Goal: Task Accomplishment & Management: Complete application form

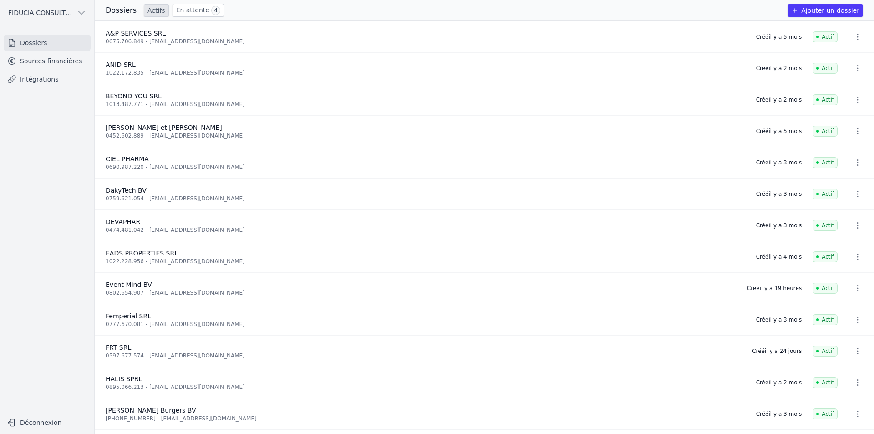
click at [159, 317] on div "Femperial SRL" at bounding box center [425, 315] width 639 height 9
click at [56, 57] on link "Sources financières" at bounding box center [47, 61] width 87 height 16
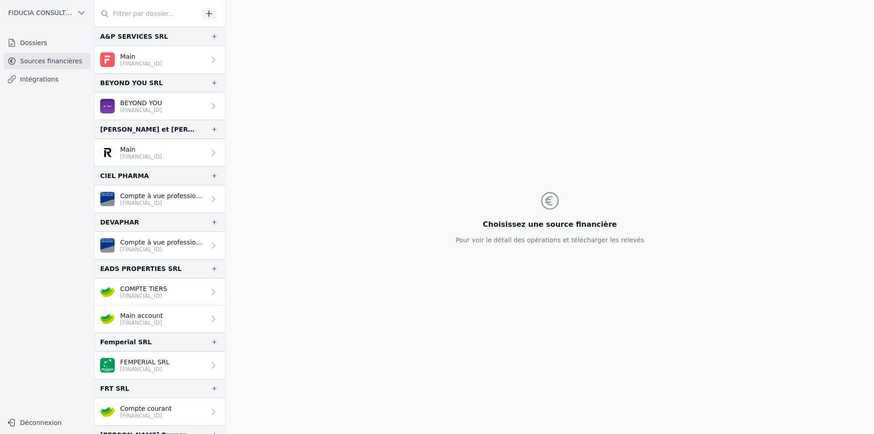
click at [51, 47] on link "Dossiers" at bounding box center [47, 43] width 87 height 16
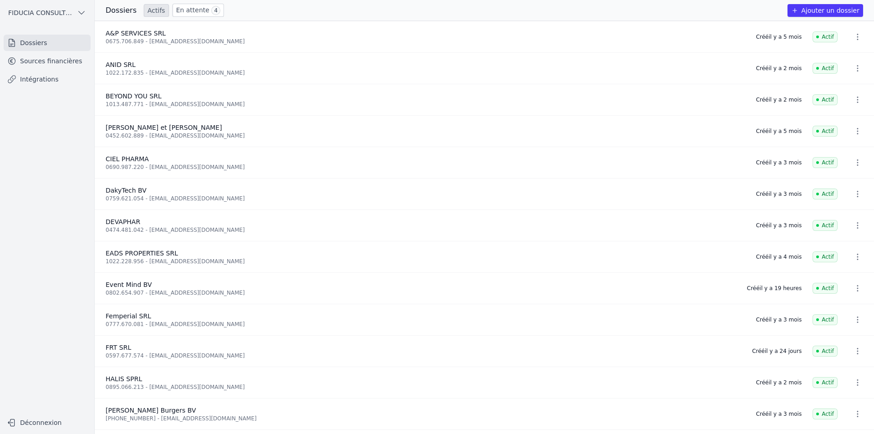
click at [187, 8] on link "En attente 4" at bounding box center [197, 10] width 51 height 13
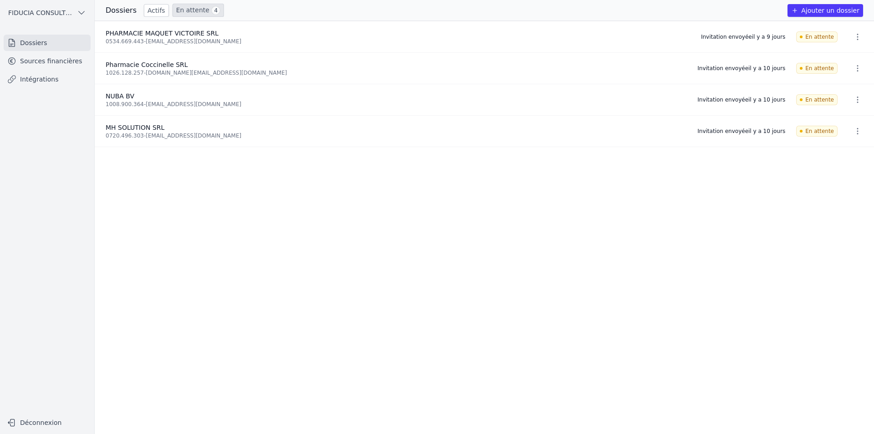
click at [151, 12] on link "Actifs" at bounding box center [156, 10] width 25 height 13
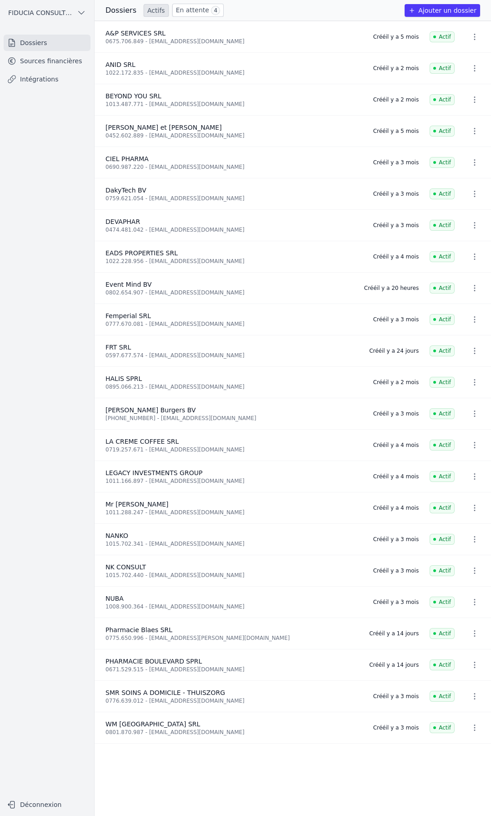
click at [435, 11] on button "Ajouter un dossier" at bounding box center [443, 10] width 76 height 13
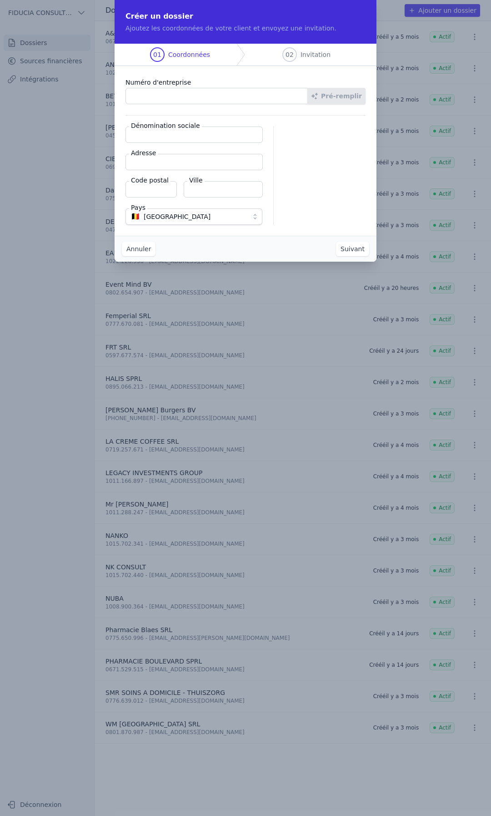
click at [178, 96] on input "Numéro d'entreprise" at bounding box center [217, 96] width 182 height 16
click at [173, 96] on input "Numéro d'entreprise" at bounding box center [217, 96] width 182 height 16
paste input "0720.788.192"
type input "0720.788.192"
click at [338, 97] on button "Pré-remplir" at bounding box center [337, 96] width 58 height 16
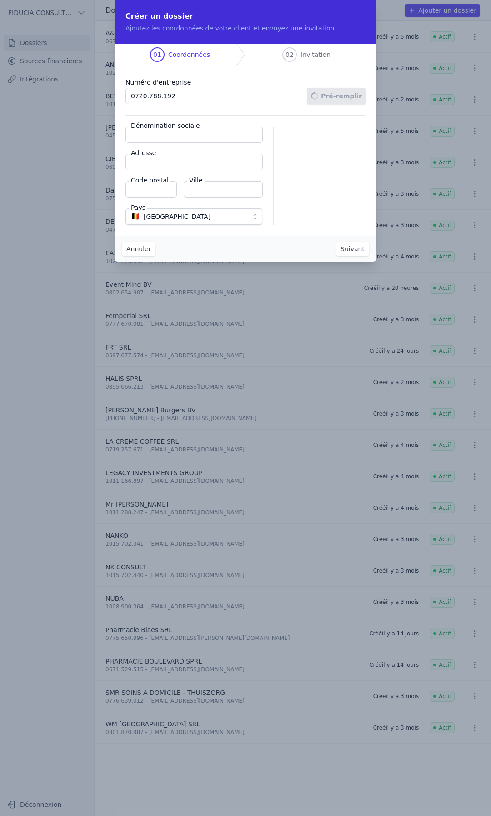
type input "Mich & [PERSON_NAME] SPRL"
type input "Avenue [PERSON_NAME] 265"
type input "1200"
type input "Woluwe-[GEOGRAPHIC_DATA][PERSON_NAME]"
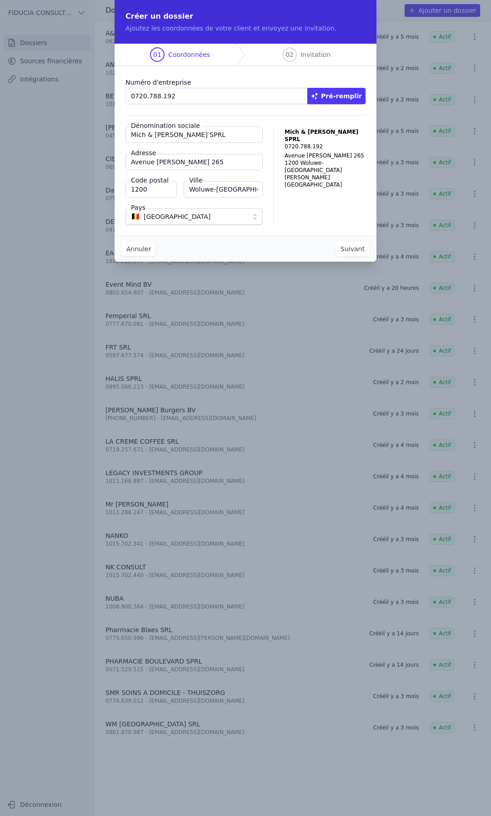
click at [349, 249] on button "Suivant" at bounding box center [352, 249] width 33 height 15
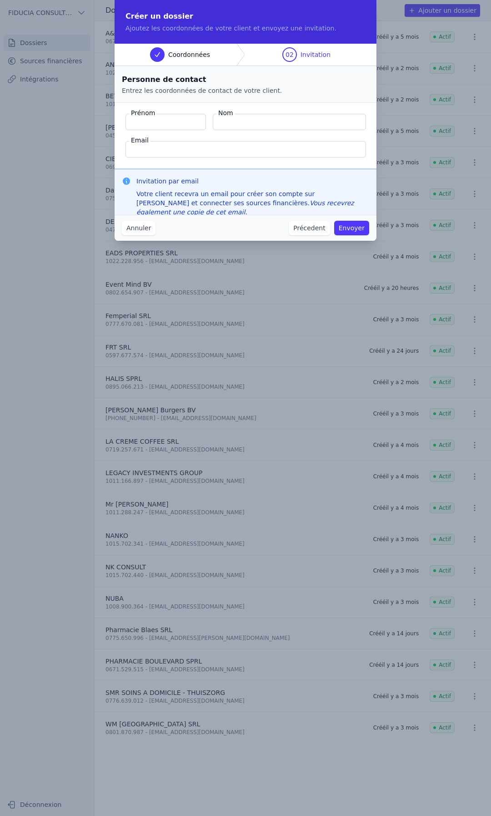
click at [168, 116] on input "Prénom" at bounding box center [166, 122] width 81 height 16
paste input "Fennane Ayoub"
drag, startPoint x: 157, startPoint y: 123, endPoint x: 120, endPoint y: 124, distance: 37.3
click at [120, 124] on fieldset "Prénom [PERSON_NAME] Nom Email" at bounding box center [246, 136] width 262 height 66
type input "[PERSON_NAME]"
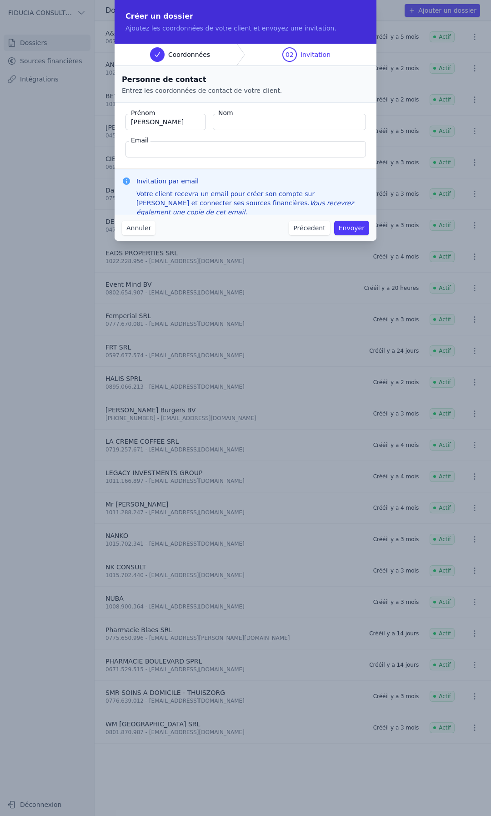
click at [246, 121] on input "Nom" at bounding box center [289, 122] width 153 height 16
paste input "Fennane"
type input "Fennane"
click at [170, 149] on input "Email" at bounding box center [246, 149] width 241 height 16
click at [138, 147] on input "Email" at bounding box center [246, 149] width 241 height 16
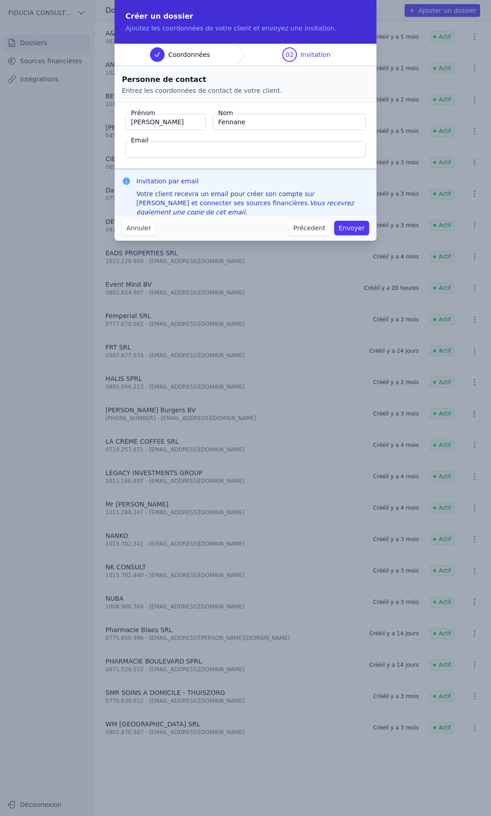
paste input "[EMAIL_ADDRESS][DOMAIN_NAME]"
type input "[EMAIL_ADDRESS][DOMAIN_NAME]"
click at [212, 136] on fieldset "Prénom [GEOGRAPHIC_DATA] Nom [GEOGRAPHIC_DATA] Email [EMAIL_ADDRESS][DOMAIN_NAM…" at bounding box center [246, 136] width 262 height 66
click at [359, 230] on button "Envoyer" at bounding box center [351, 228] width 35 height 15
